Goal: Find specific page/section: Find specific page/section

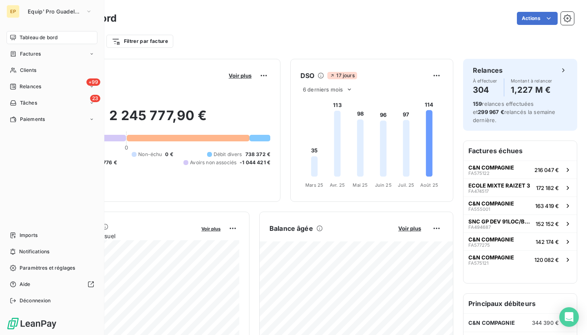
click at [16, 11] on div "EP" at bounding box center [13, 11] width 13 height 13
click at [56, 9] on span "Equip' Pro Guadeloupe" at bounding box center [55, 11] width 55 height 7
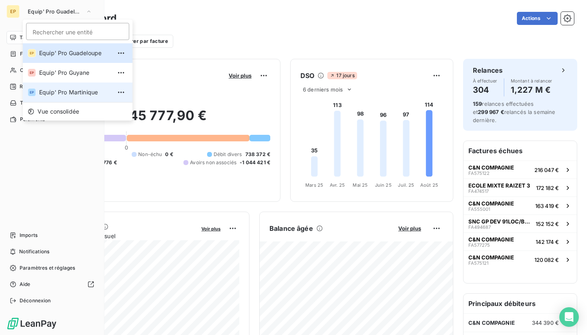
click at [74, 92] on span "Equip' Pro Martinique" at bounding box center [75, 92] width 72 height 8
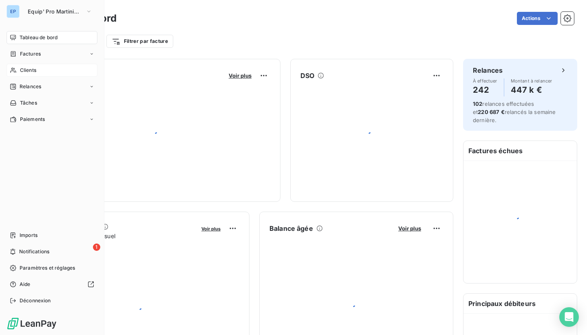
click at [18, 73] on div "Clients" at bounding box center [52, 70] width 91 height 13
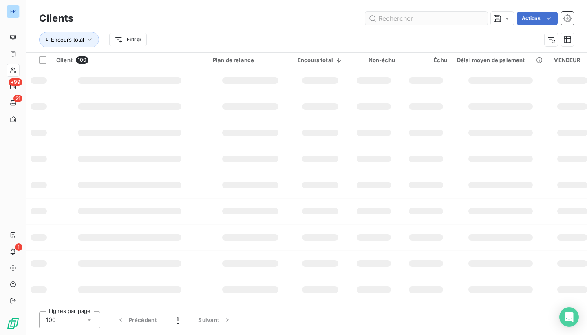
click at [425, 22] on input "text" at bounding box center [427, 18] width 122 height 13
type input "m"
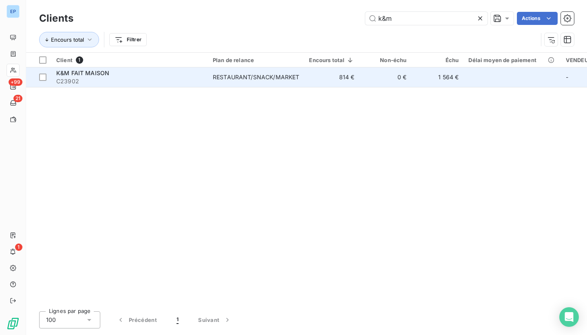
type input "k&m"
click at [116, 80] on span "C23902" at bounding box center [129, 81] width 147 height 8
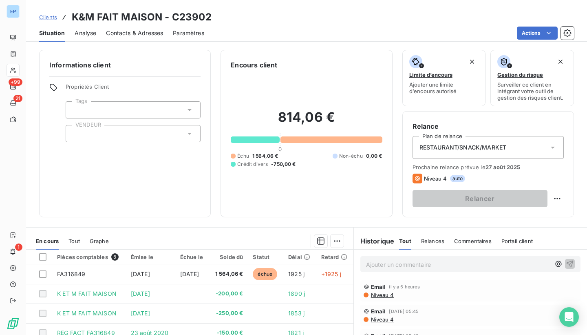
click at [451, 146] on span "RESTAURANT/SNACK/MARKET" at bounding box center [463, 147] width 87 height 8
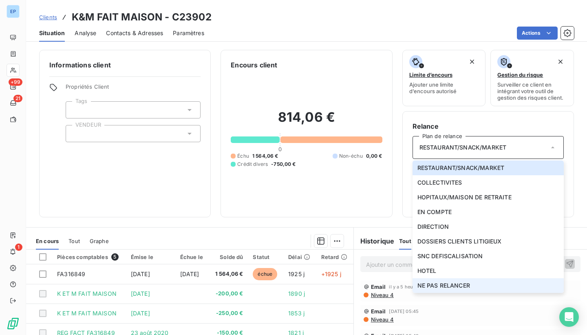
click at [429, 284] on span "NE PAS RELANCER" at bounding box center [444, 285] width 53 height 8
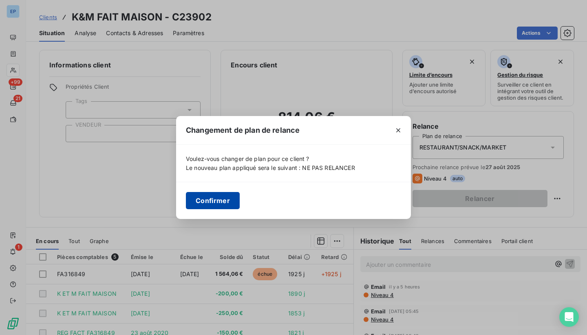
click at [229, 205] on button "Confirmer" at bounding box center [213, 200] width 54 height 17
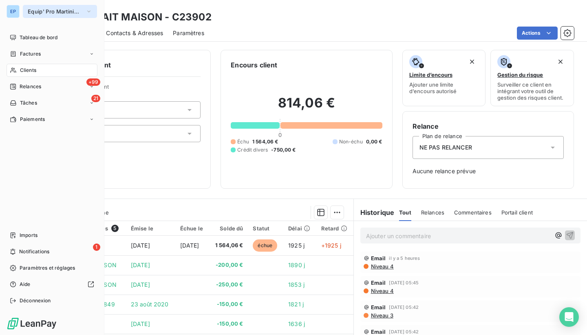
click at [60, 13] on span "Equip' Pro Martinique" at bounding box center [55, 11] width 55 height 7
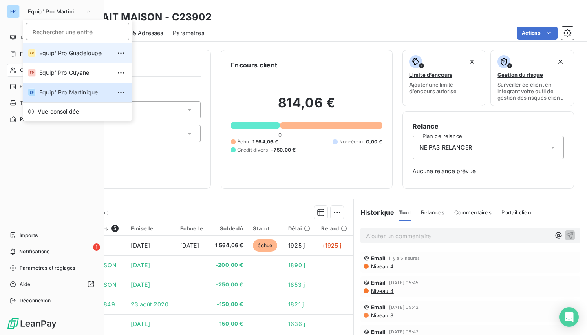
click at [55, 53] on span "Equip' Pro Guadeloupe" at bounding box center [75, 53] width 72 height 8
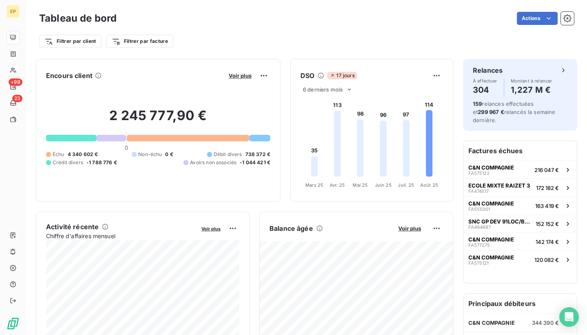
click at [16, 69] on icon at bounding box center [13, 70] width 7 height 7
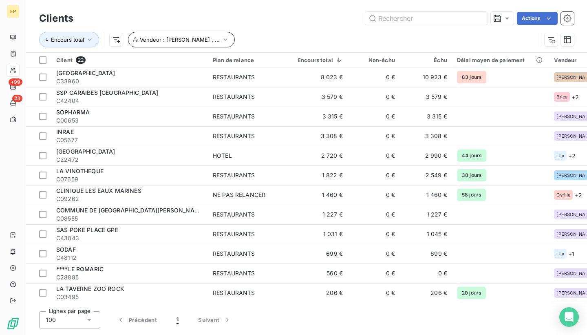
click at [222, 39] on icon "button" at bounding box center [226, 39] width 8 height 8
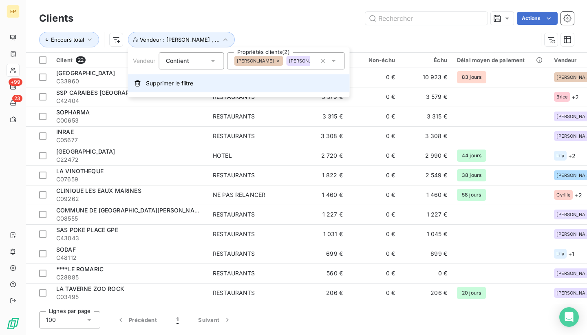
click at [151, 84] on span "Supprimer le filtre" at bounding box center [169, 83] width 47 height 8
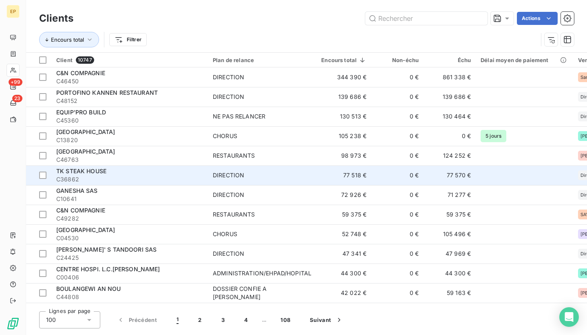
scroll to position [44, 0]
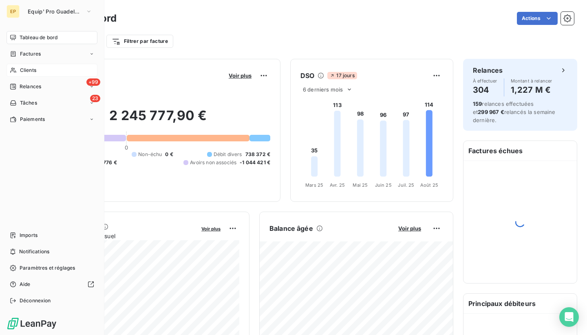
click at [31, 74] on div "Clients" at bounding box center [52, 70] width 91 height 13
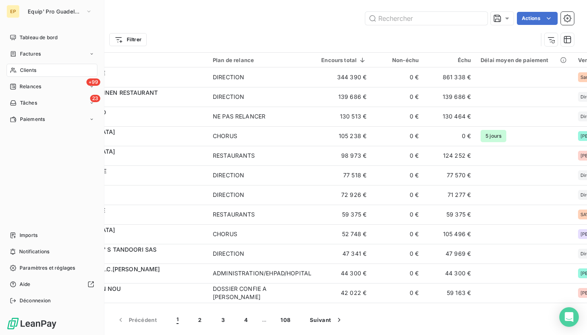
click at [19, 8] on div "EP" at bounding box center [13, 11] width 13 height 13
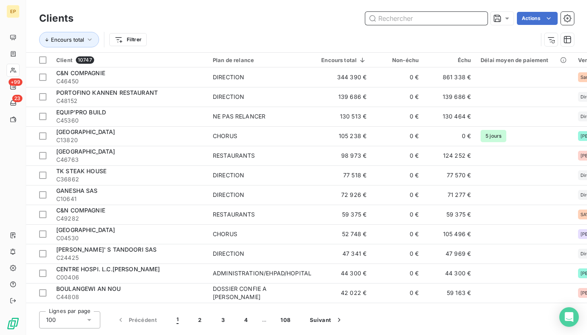
click at [404, 17] on input "text" at bounding box center [427, 18] width 122 height 13
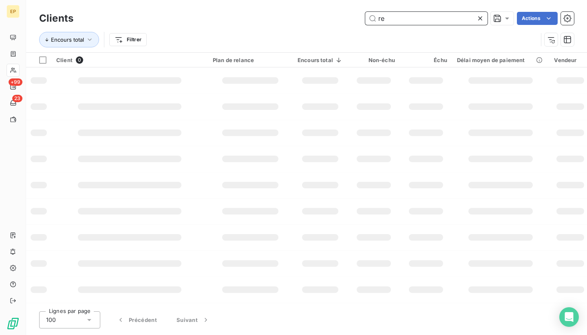
type input "r"
type input "l"
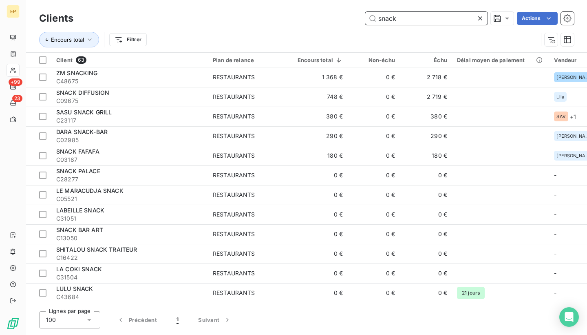
type input "snack"
click at [480, 16] on icon at bounding box center [480, 18] width 8 height 8
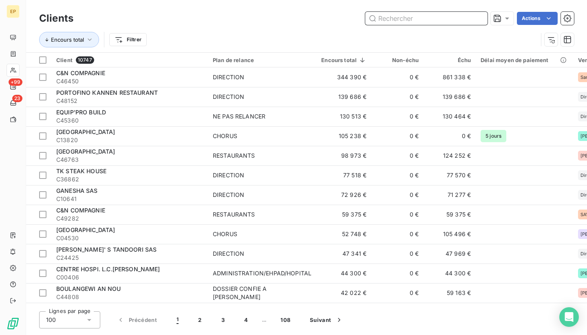
click at [441, 22] on input "text" at bounding box center [427, 18] width 122 height 13
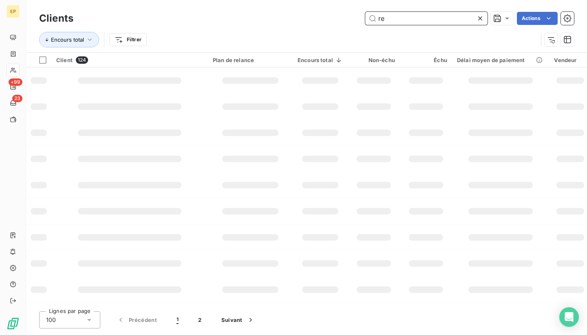
type input "r"
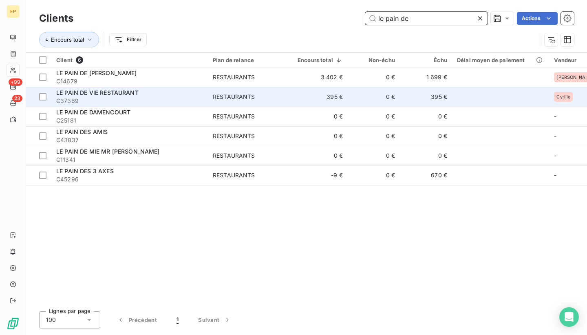
type input "le pain de"
click at [107, 89] on span "LE PAIN DE VIE RESTAURANT" at bounding box center [97, 92] width 82 height 7
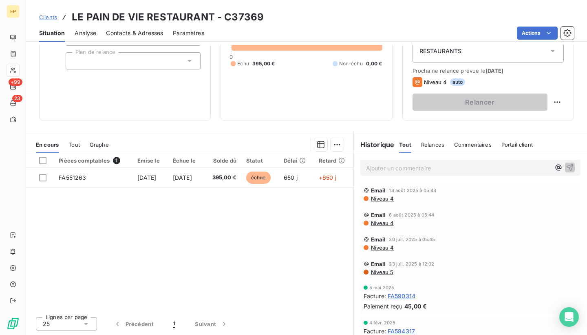
scroll to position [96, 0]
click at [146, 32] on span "Contacts & Adresses" at bounding box center [134, 33] width 57 height 8
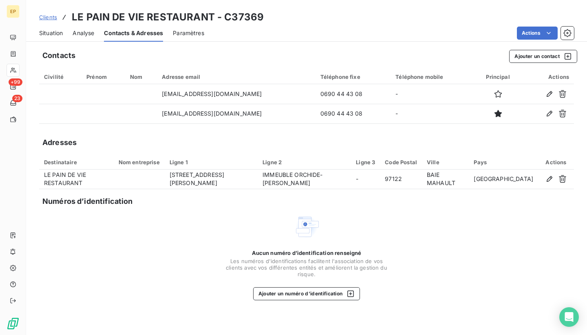
click at [54, 33] on span "Situation" at bounding box center [51, 33] width 24 height 8
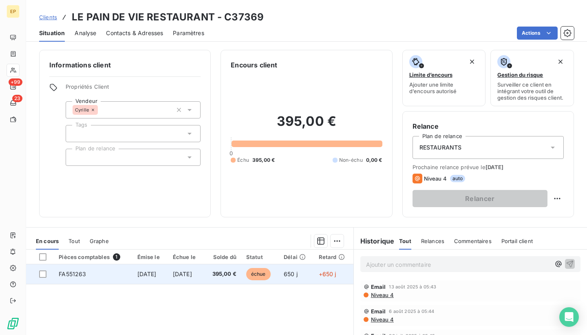
click at [75, 270] on span "FA551263" at bounding box center [72, 273] width 27 height 7
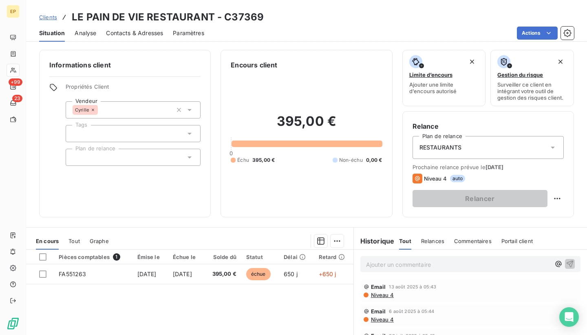
click at [443, 153] on div "RESTAURANTS" at bounding box center [488, 147] width 151 height 23
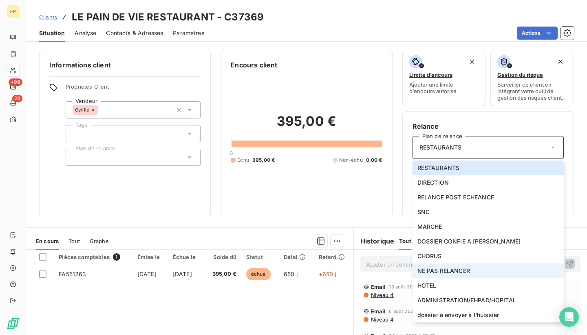
click at [439, 272] on span "NE PAS RELANCER" at bounding box center [444, 270] width 53 height 8
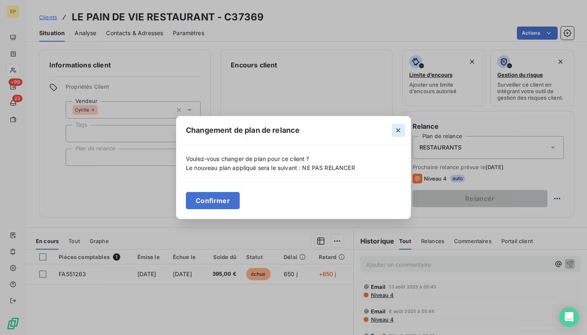
click at [397, 130] on icon "button" at bounding box center [398, 130] width 8 height 8
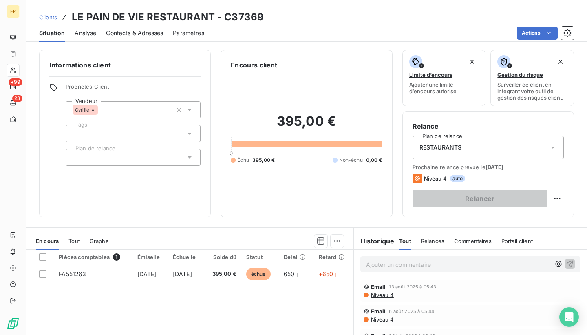
click at [491, 157] on div "RESTAURANTS" at bounding box center [488, 147] width 151 height 23
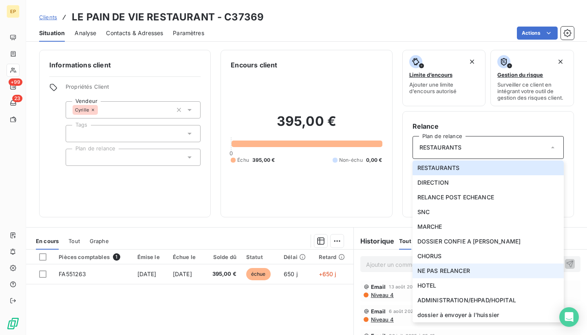
click at [446, 266] on li "NE PAS RELANCER" at bounding box center [488, 270] width 151 height 15
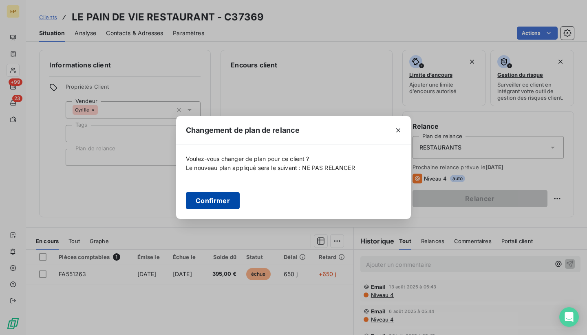
click at [220, 202] on button "Confirmer" at bounding box center [213, 200] width 54 height 17
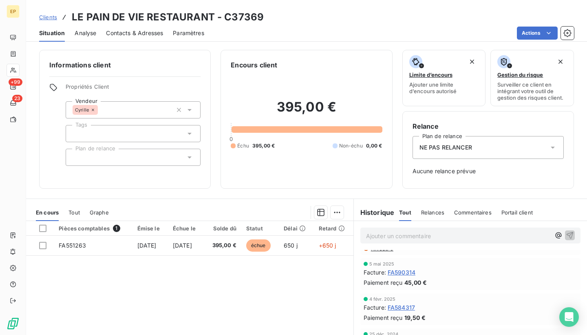
scroll to position [88, 0]
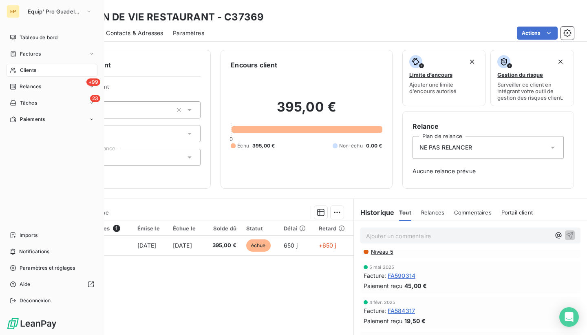
click at [11, 64] on div "Clients" at bounding box center [52, 70] width 91 height 13
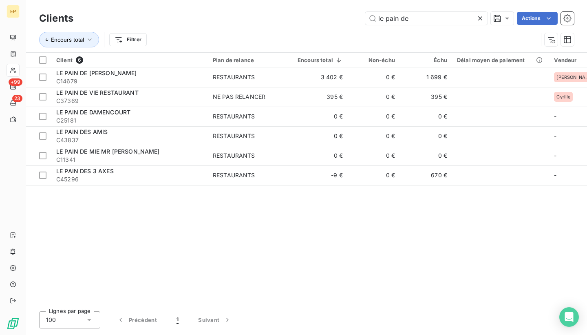
click at [480, 20] on icon at bounding box center [480, 18] width 8 height 8
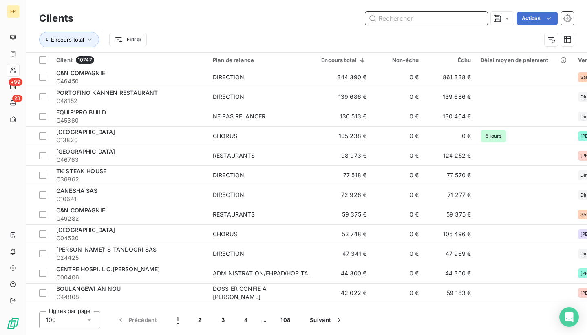
click at [399, 20] on input "text" at bounding box center [427, 18] width 122 height 13
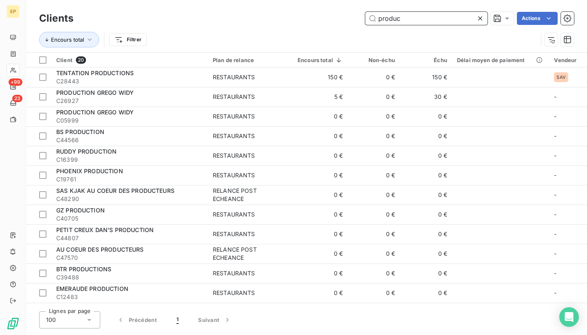
type input "produc"
click at [199, 97] on span "C26927" at bounding box center [129, 101] width 147 height 8
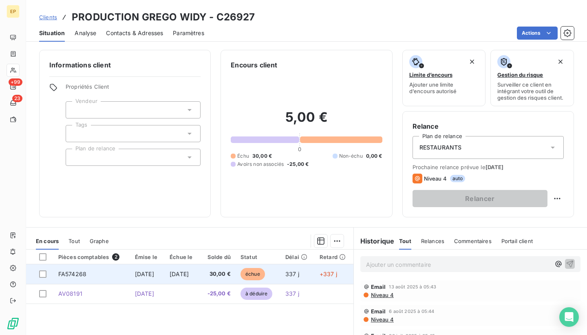
click at [82, 271] on span "FA574268" at bounding box center [72, 273] width 28 height 7
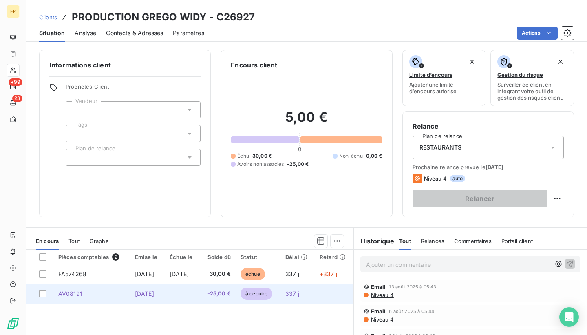
click at [76, 290] on span "AV08191" at bounding box center [70, 293] width 24 height 7
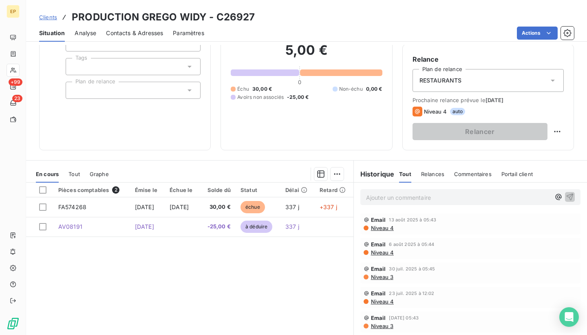
scroll to position [67, 0]
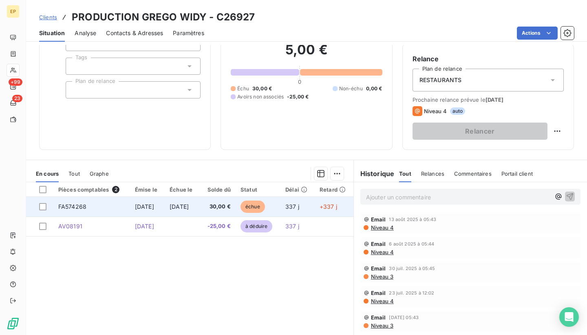
click at [75, 206] on span "FA574268" at bounding box center [72, 206] width 28 height 7
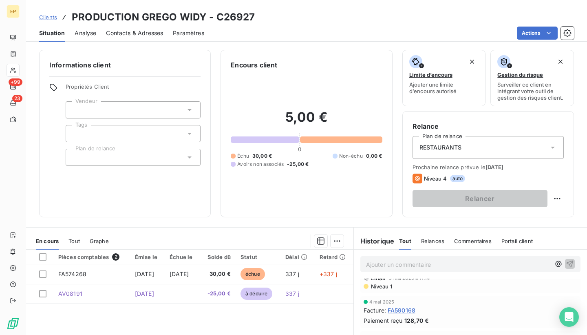
scroll to position [233, 0]
